Goal: Information Seeking & Learning: Learn about a topic

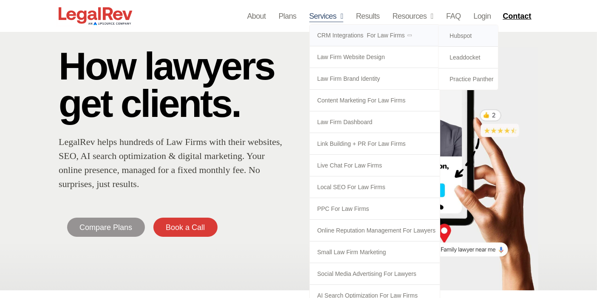
click at [458, 32] on link "Hubspot" at bounding box center [467, 35] width 59 height 21
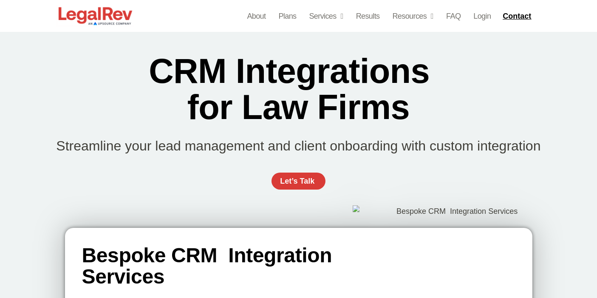
click at [539, 98] on div "CRM Integrations  for Law Firms Streamline your lead management and client onbo…" at bounding box center [299, 125] width 510 height 187
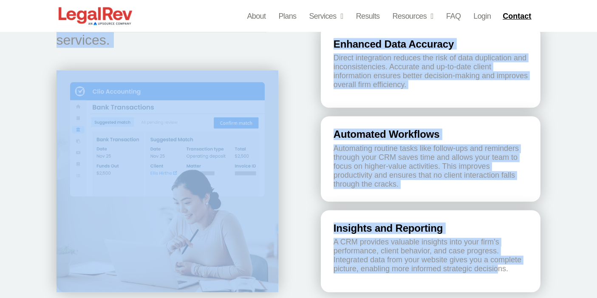
scroll to position [1485, 0]
drag, startPoint x: 125, startPoint y: 68, endPoint x: 479, endPoint y: 240, distance: 393.2
copy div "CRM Integrations  for Law Firms Streamline your lead management and client onbo…"
click at [573, 127] on div "Why Your Law Firm Needs a CRM Customer Relationship Management (CRM) systems ar…" at bounding box center [298, 40] width 597 height 548
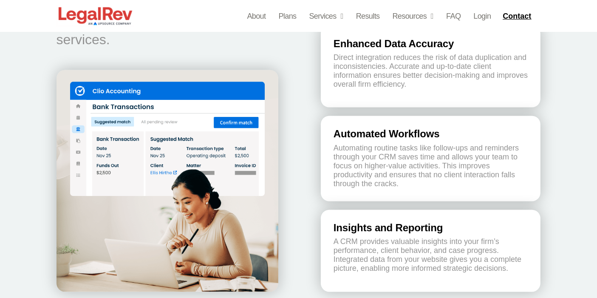
click at [321, 210] on div "Insights and Reporting A CRM provides valuable insights into your firm’s perfor…" at bounding box center [431, 251] width 220 height 82
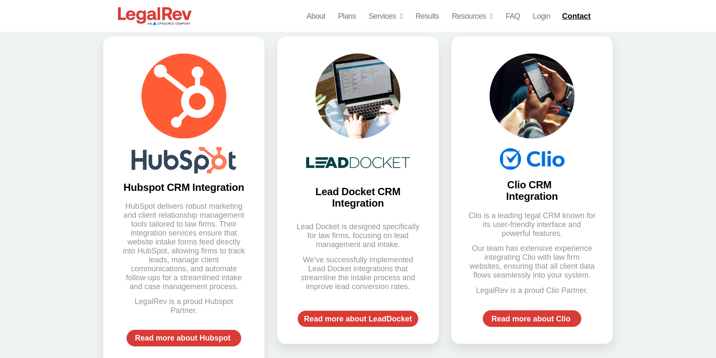
scroll to position [429, 0]
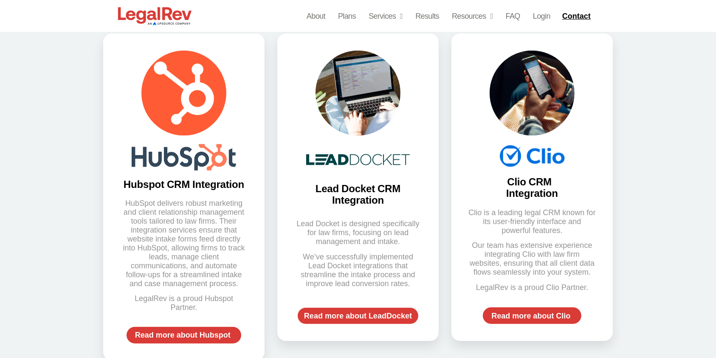
click at [597, 107] on div "Our Expertise in Hubspot CRM Integrations Hubspot CRM Integration HubSpot deliv…" at bounding box center [358, 181] width 716 height 399
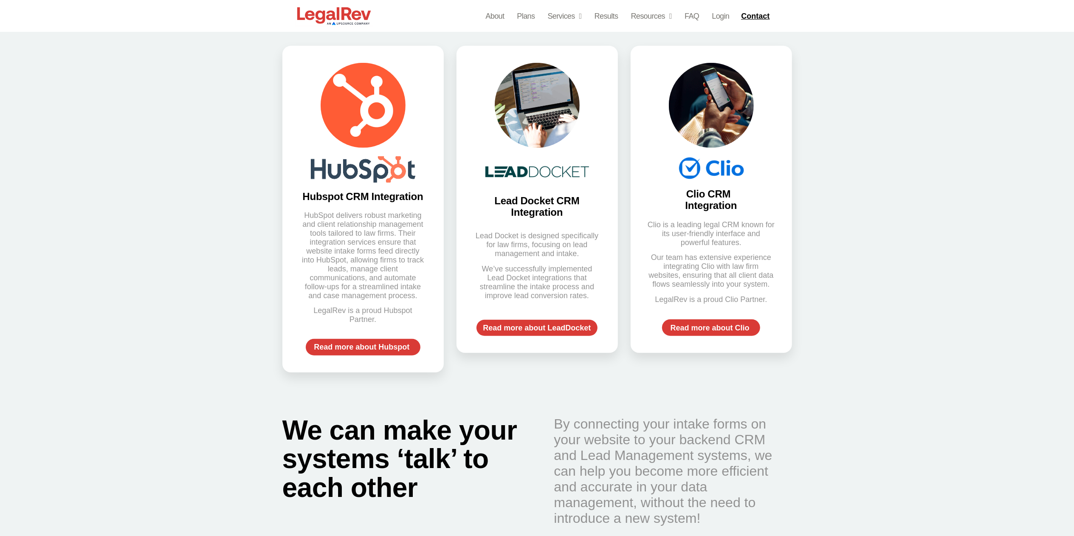
scroll to position [395, 0]
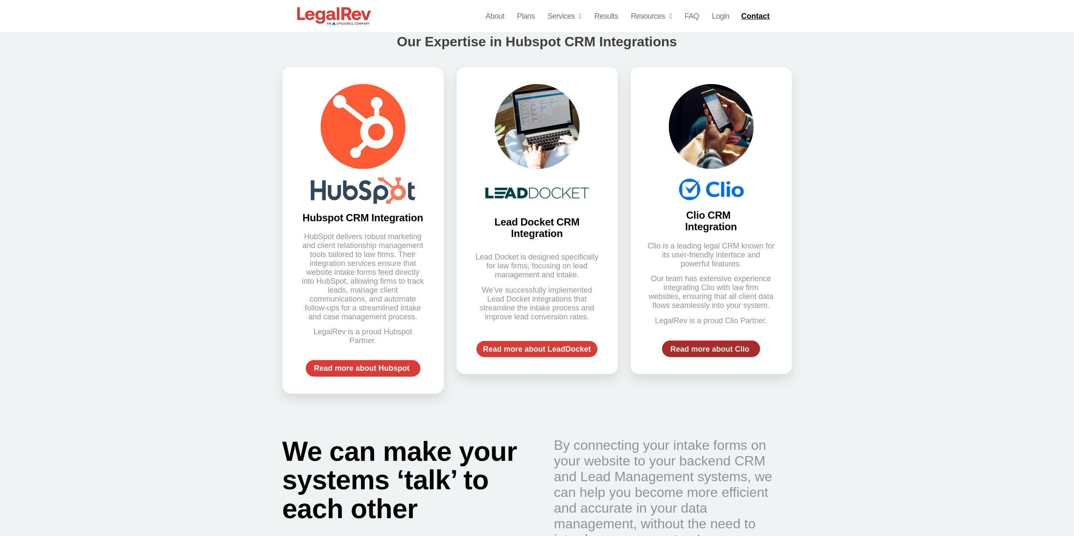
click at [597, 297] on span "Read more about Clio" at bounding box center [710, 349] width 79 height 8
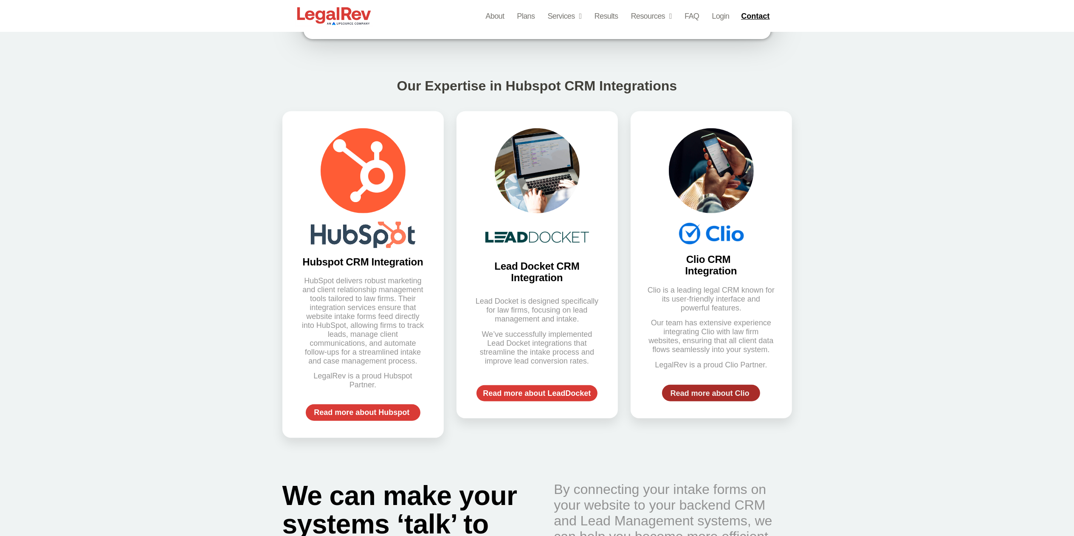
scroll to position [352, 0]
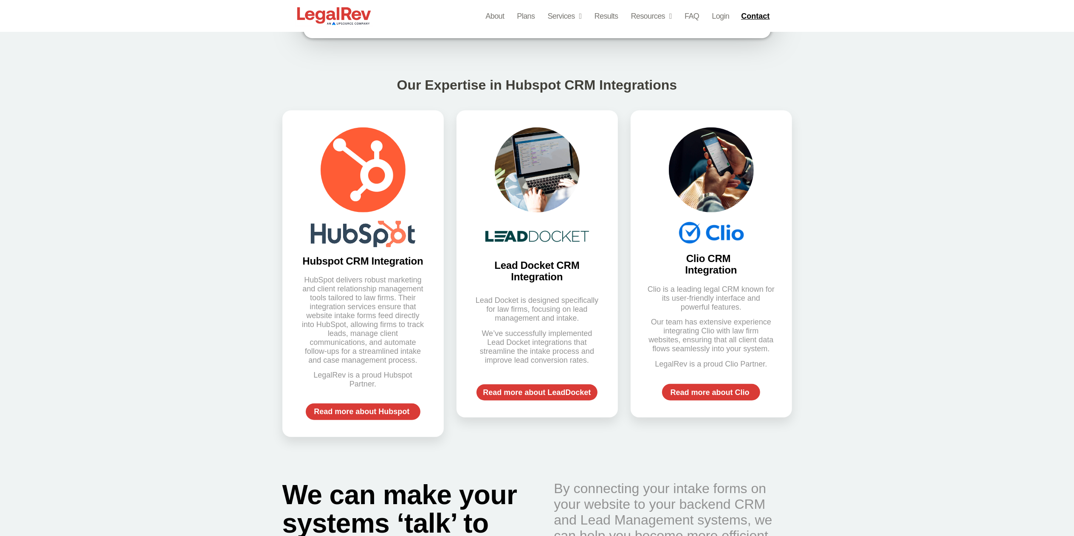
click at [597, 181] on div "Our Expertise in Hubspot CRM Integrations Hubspot CRM Integration HubSpot deliv…" at bounding box center [537, 258] width 1074 height 399
click at [597, 190] on div "Our Expertise in Hubspot CRM Integrations Hubspot CRM Integration HubSpot deliv…" at bounding box center [537, 258] width 1074 height 399
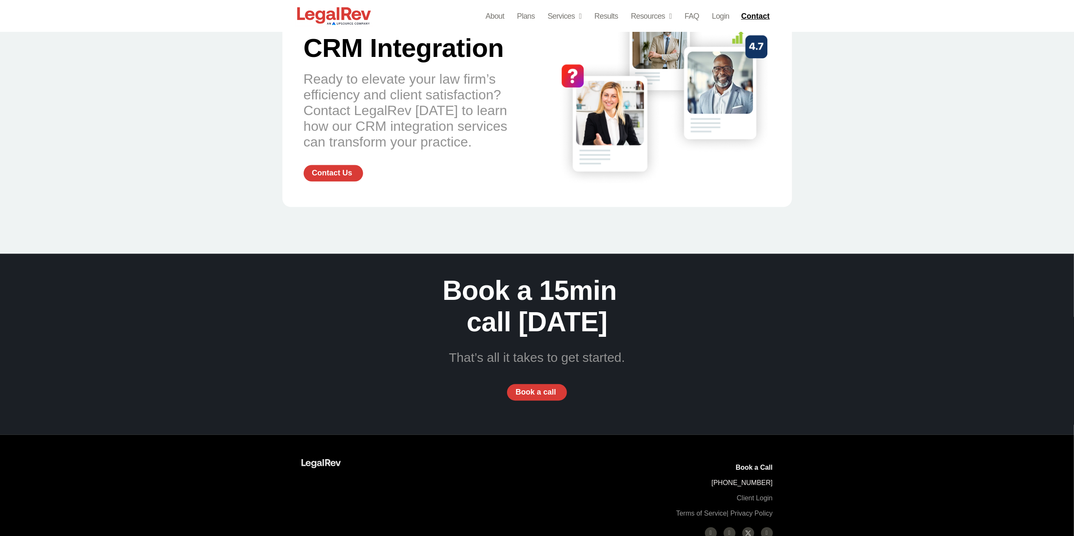
scroll to position [1863, 0]
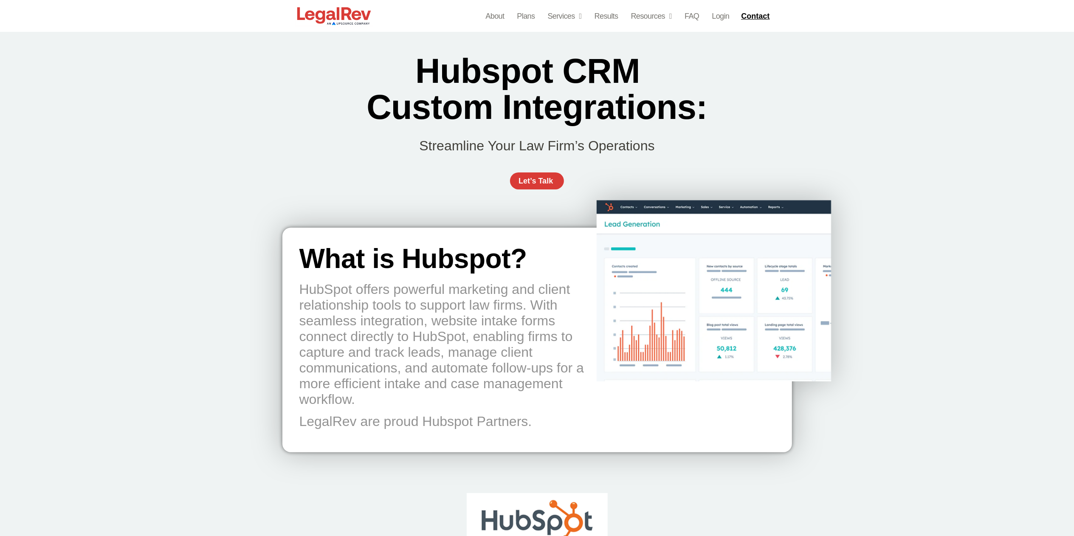
click at [603, 292] on img at bounding box center [714, 287] width 235 height 190
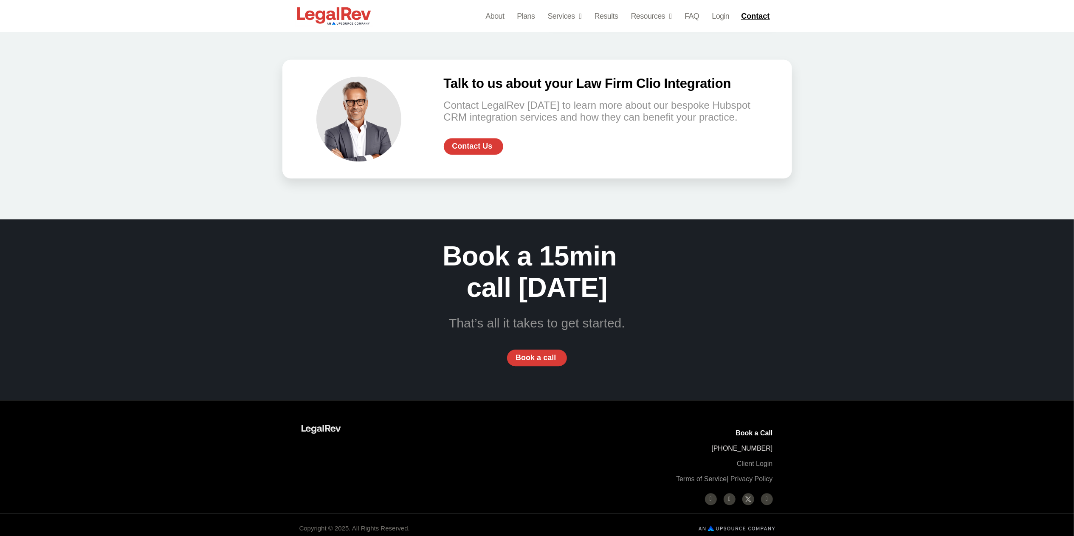
scroll to position [1843, 0]
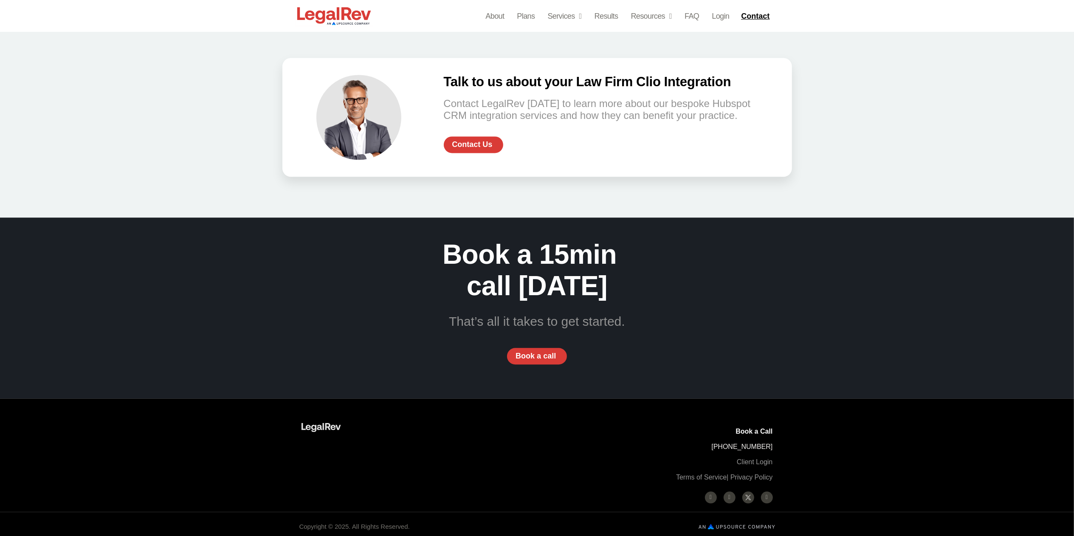
drag, startPoint x: 680, startPoint y: 257, endPoint x: 647, endPoint y: 236, distance: 39.1
click at [680, 257] on div "Book a 15min  call [DATE] That’s all it takes to get started. Book a call" at bounding box center [537, 308] width 484 height 181
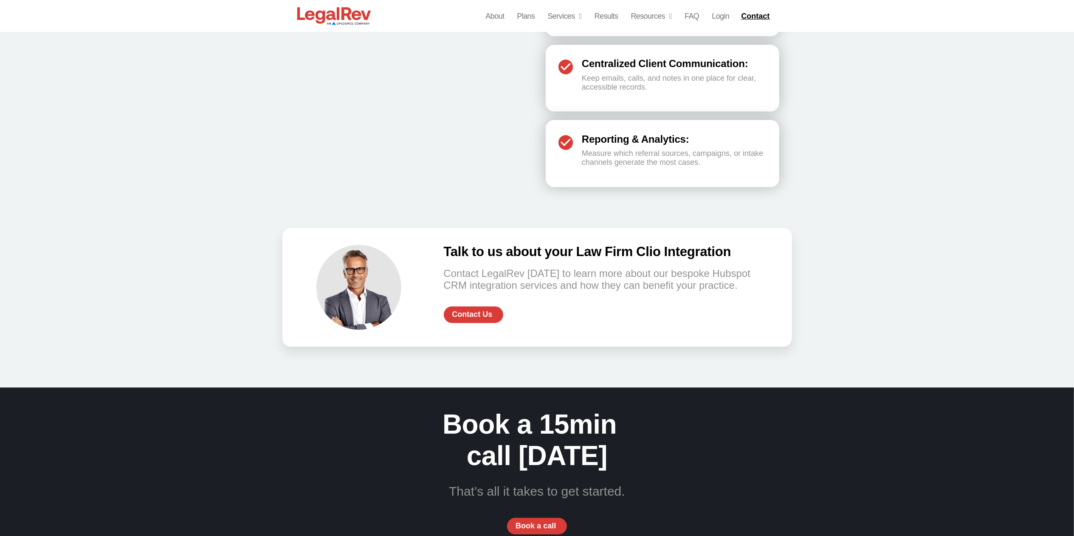
drag, startPoint x: 647, startPoint y: 236, endPoint x: 452, endPoint y: 212, distance: 195.6
click at [452, 212] on div "Talk to us about your Law Firm Clio Integration Contact LegalRev [DATE] to lear…" at bounding box center [538, 297] width 510 height 180
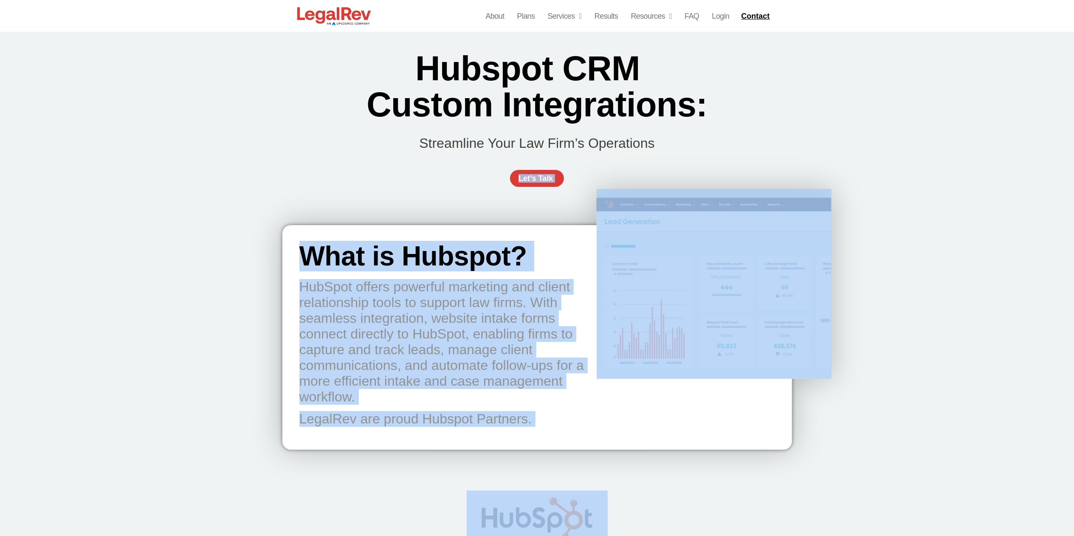
scroll to position [0, 0]
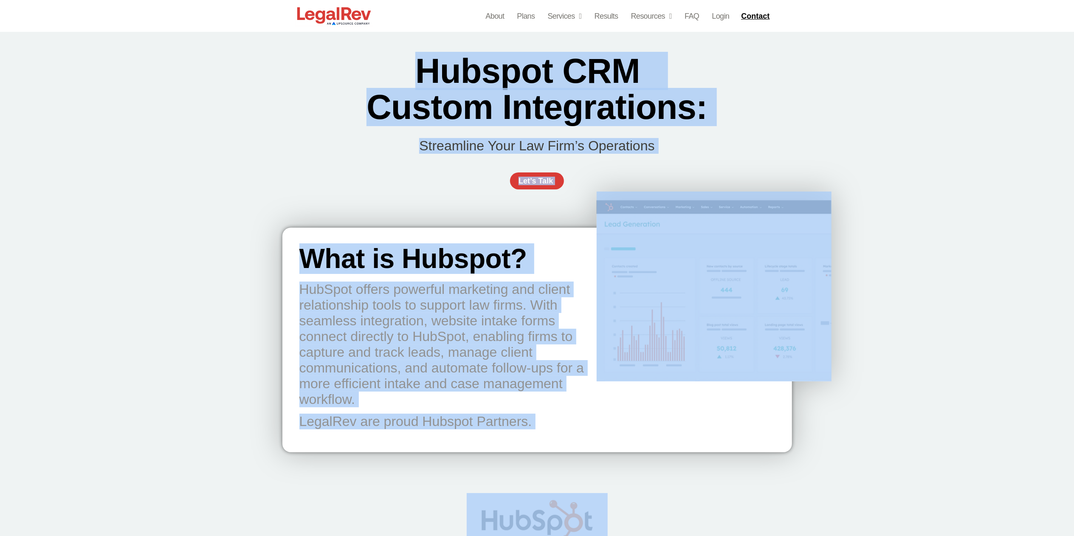
drag, startPoint x: 707, startPoint y: 161, endPoint x: 390, endPoint y: 74, distance: 328.9
copy div "Loremip DOL  Sitame Consectetura: Elitseddoe Temp Inc Utla’e Doloremagn Ali’e A…"
